Goal: Task Accomplishment & Management: Manage account settings

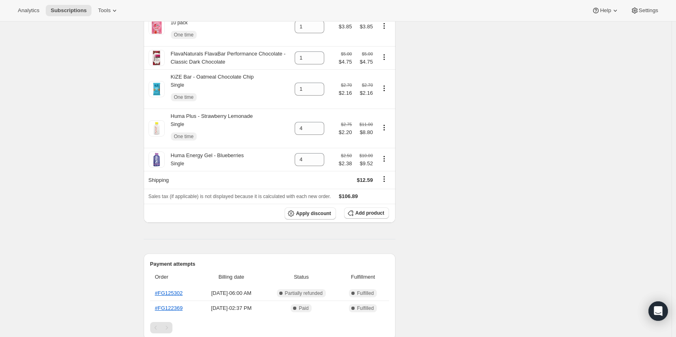
scroll to position [552, 0]
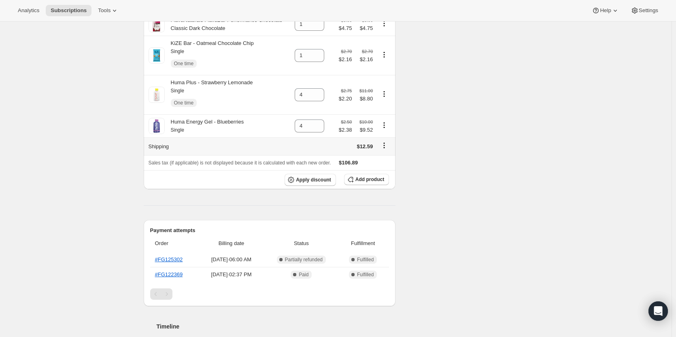
click at [388, 142] on icon "Shipping actions" at bounding box center [384, 145] width 8 height 8
click at [385, 141] on icon "Shipping actions" at bounding box center [384, 145] width 8 height 8
click at [380, 159] on span "Edit shipping rate" at bounding box center [386, 157] width 40 height 6
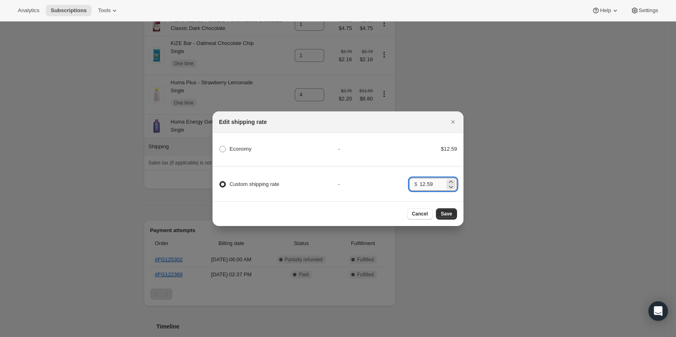
click at [430, 181] on input "12.59" at bounding box center [432, 184] width 25 height 13
type input "0.00"
click at [445, 213] on span "Save" at bounding box center [446, 213] width 11 height 6
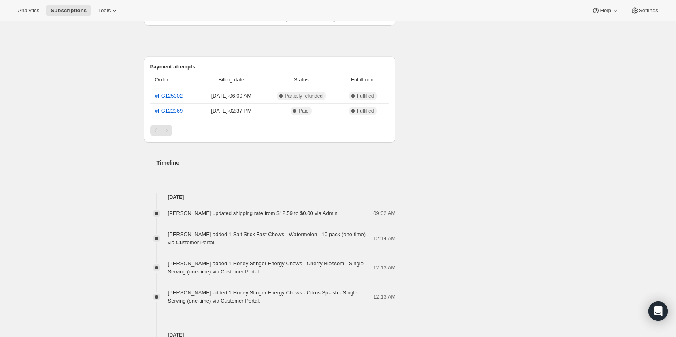
scroll to position [754, 0]
click at [329, 242] on div "[PERSON_NAME] updated shipping rate from $12.59 to $0.00 via Admin. 09:02 AM [P…" at bounding box center [270, 252] width 252 height 104
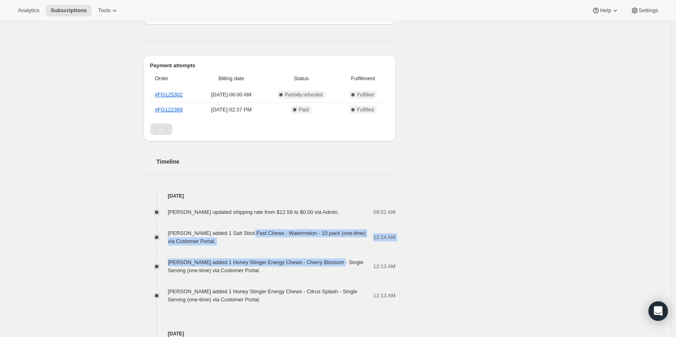
drag, startPoint x: 329, startPoint y: 242, endPoint x: 248, endPoint y: 230, distance: 81.8
click at [248, 230] on div "[PERSON_NAME] updated shipping rate from $12.59 to $0.00 via Admin. 09:02 AM [P…" at bounding box center [270, 252] width 252 height 104
click at [248, 230] on span "[PERSON_NAME] added 1 Salt Stick Fast Chews - Watermelon - 10 pack (one-time) v…" at bounding box center [267, 237] width 198 height 14
drag, startPoint x: 248, startPoint y: 230, endPoint x: 294, endPoint y: 243, distance: 47.9
click at [294, 243] on div "[PERSON_NAME] updated shipping rate from $12.59 to $0.00 via Admin. 09:02 AM [P…" at bounding box center [270, 252] width 252 height 104
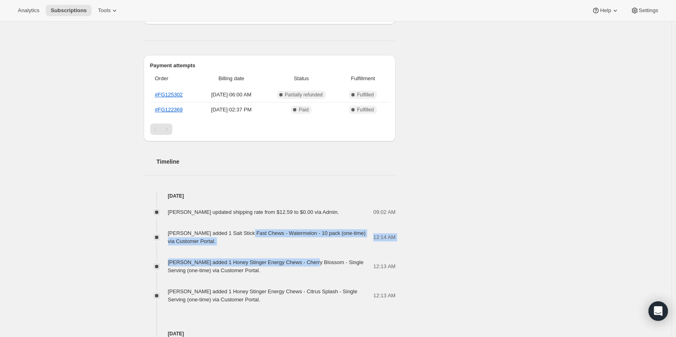
click at [294, 243] on div "[PERSON_NAME] updated shipping rate from $12.59 to $0.00 via Admin. 09:02 AM [P…" at bounding box center [270, 252] width 252 height 104
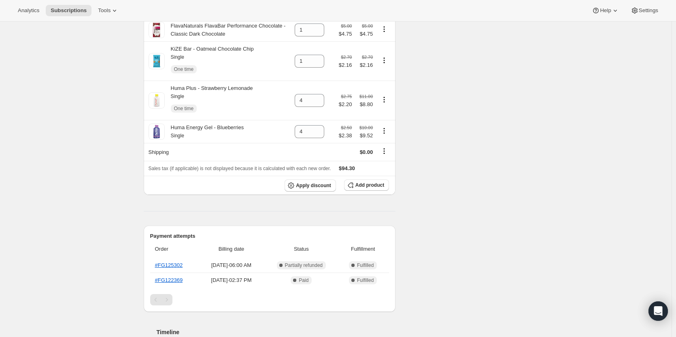
scroll to position [584, 0]
click at [306, 183] on span "Apply discount" at bounding box center [313, 185] width 35 height 6
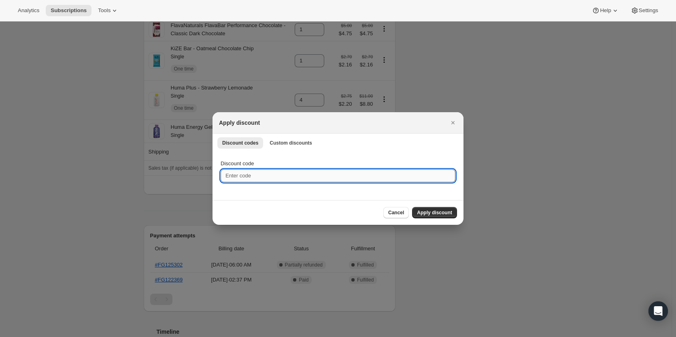
click at [297, 175] on input "Discount code" at bounding box center [338, 175] width 235 height 13
type input "z"
type input "s"
type input "SAIDIQFNT3JX6"
click at [442, 213] on span "Apply discount" at bounding box center [434, 212] width 35 height 6
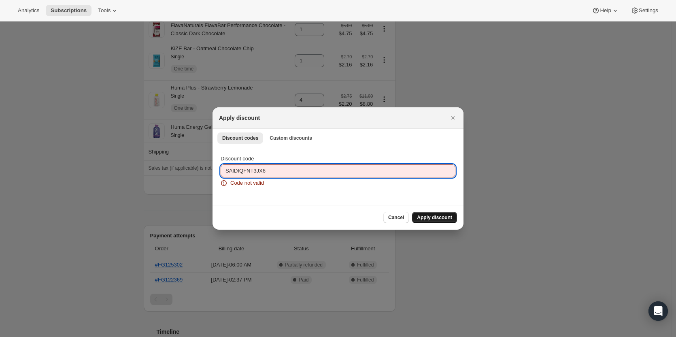
click at [348, 169] on input "SAIDIQFNT3JX6" at bounding box center [338, 170] width 235 height 13
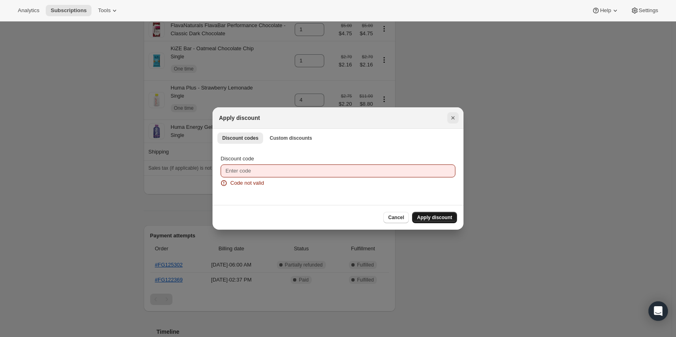
click at [450, 116] on icon "Close" at bounding box center [453, 118] width 8 height 8
